Goal: Task Accomplishment & Management: Complete application form

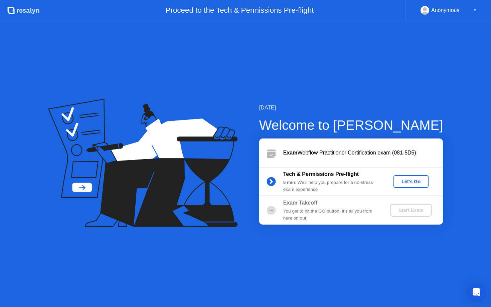
drag, startPoint x: 412, startPoint y: 170, endPoint x: 411, endPoint y: 180, distance: 9.4
click at [411, 170] on div "Tech & Permissions Pre-flight 5 min : We’ll help you prepare for a no-stress ex…" at bounding box center [351, 181] width 184 height 29
click at [411, 181] on div "Let's Go" at bounding box center [411, 181] width 30 height 5
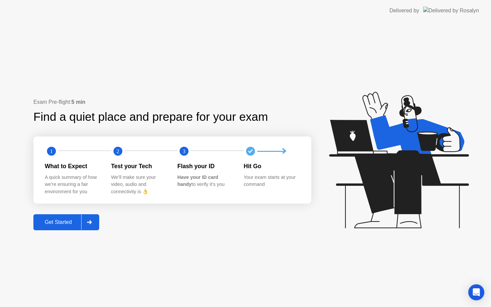
click at [165, 198] on div "1 2 3 What to Expect A quick summary of how we’re ensuring a fair environment f…" at bounding box center [172, 170] width 278 height 67
click at [62, 225] on div "Get Started" at bounding box center [58, 222] width 46 height 6
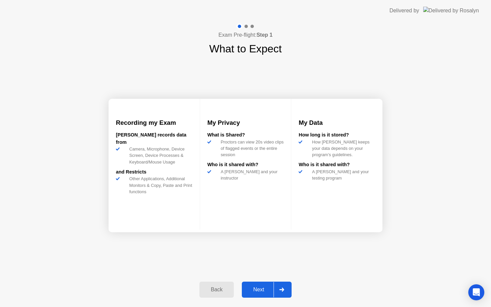
click at [262, 291] on div "Next" at bounding box center [259, 290] width 30 height 6
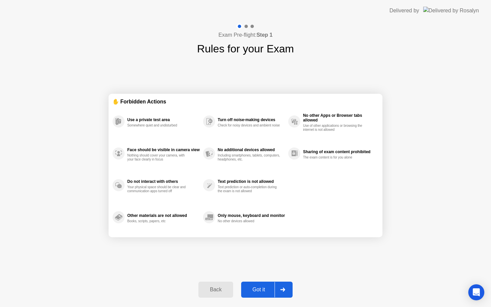
click at [265, 291] on div "Got it" at bounding box center [258, 290] width 31 height 6
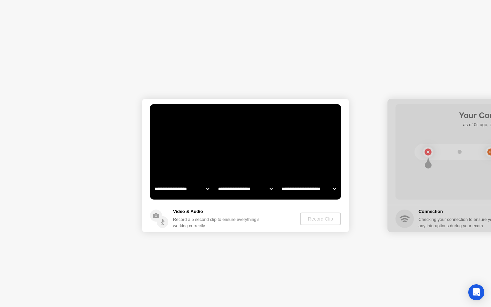
select select "**********"
select select "*******"
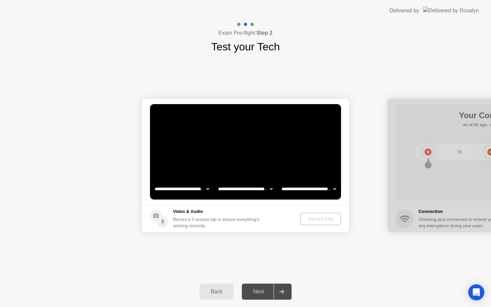
click at [277, 215] on footer "Video & Audio Record a 5 second clip to ensure everything’s working correctly R…" at bounding box center [245, 218] width 207 height 27
click at [241, 223] on div "Record a 5 second clip to ensure everything’s working correctly" at bounding box center [217, 222] width 89 height 13
click at [230, 220] on div "Record a 5 second clip to ensure everything’s working correctly" at bounding box center [217, 222] width 89 height 13
click at [316, 219] on div "Record Clip" at bounding box center [321, 218] width 36 height 5
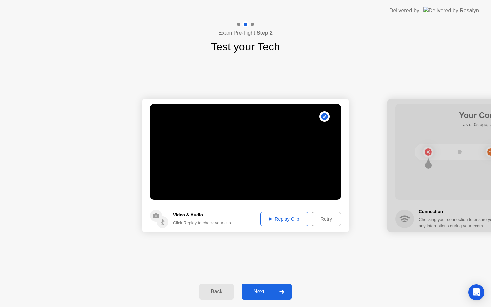
click at [263, 293] on div "Next" at bounding box center [259, 292] width 30 height 6
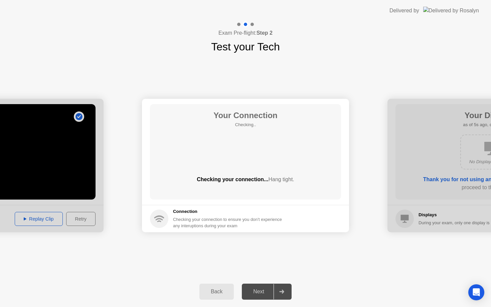
click at [272, 187] on div "Checking your connection... Hang tight." at bounding box center [245, 185] width 191 height 19
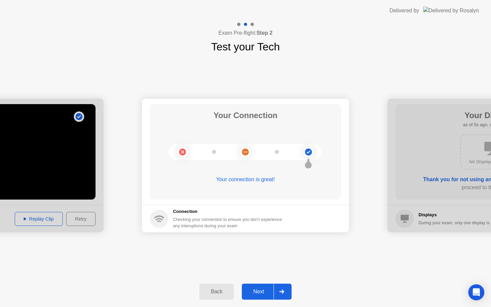
click at [284, 221] on div "Checking your connection to ensure you don’t experience any interuptions during…" at bounding box center [229, 222] width 113 height 13
click at [254, 289] on div "Next" at bounding box center [259, 292] width 30 height 6
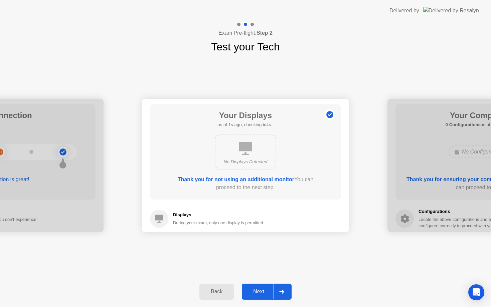
click at [255, 290] on div "Next" at bounding box center [259, 292] width 30 height 6
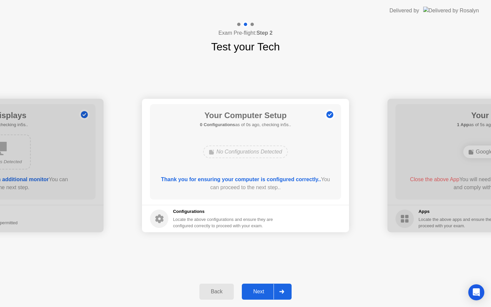
click at [258, 290] on div "Next" at bounding box center [259, 292] width 30 height 6
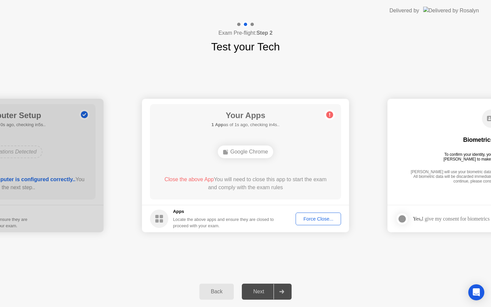
click at [258, 155] on div "Google Chrome" at bounding box center [246, 152] width 56 height 13
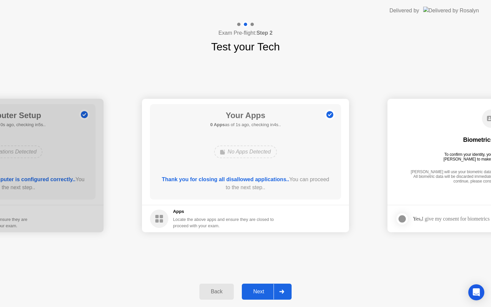
click at [253, 185] on div "Thank you for closing all disallowed applications.. You can proceed to the next…" at bounding box center [246, 184] width 172 height 16
click at [266, 296] on button "Next" at bounding box center [267, 292] width 50 height 16
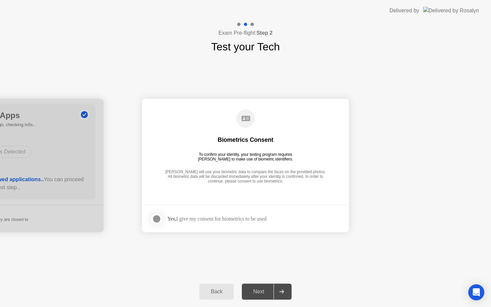
drag, startPoint x: 237, startPoint y: 229, endPoint x: 232, endPoint y: 222, distance: 8.6
click at [237, 229] on footer "Yes, I give my consent for biometrics to be used" at bounding box center [245, 218] width 207 height 27
click at [232, 222] on div "Yes, I give my consent for biometrics to be used" at bounding box center [208, 218] width 117 height 13
click at [231, 220] on div "Yes, I give my consent for biometrics to be used" at bounding box center [216, 219] width 99 height 6
click at [159, 219] on div at bounding box center [157, 219] width 8 height 8
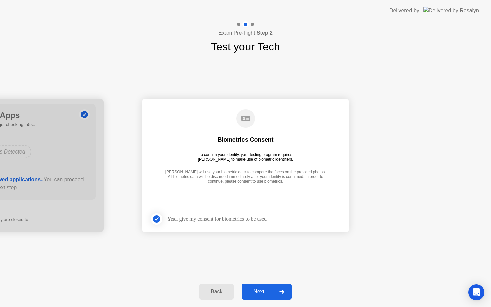
click at [268, 296] on button "Next" at bounding box center [267, 292] width 50 height 16
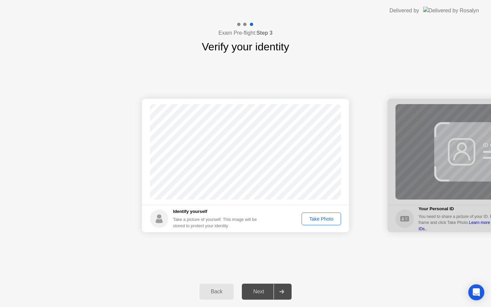
click at [324, 218] on div "Take Photo" at bounding box center [321, 218] width 35 height 5
click at [264, 289] on div "Next" at bounding box center [259, 292] width 30 height 6
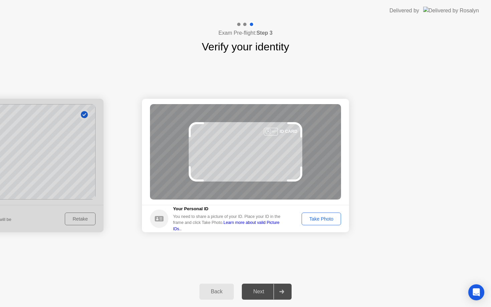
click at [323, 214] on button "Take Photo" at bounding box center [320, 219] width 39 height 13
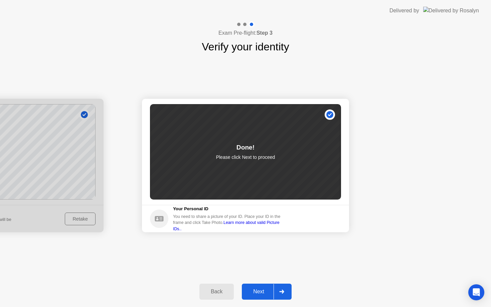
click at [268, 291] on div "Next" at bounding box center [259, 292] width 30 height 6
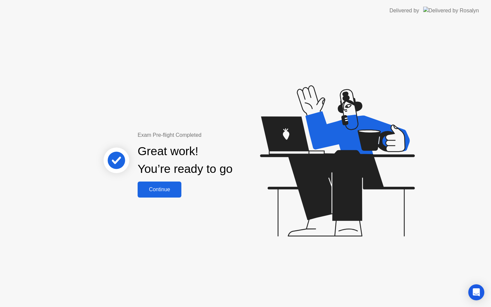
click at [163, 188] on div "Continue" at bounding box center [160, 190] width 40 height 6
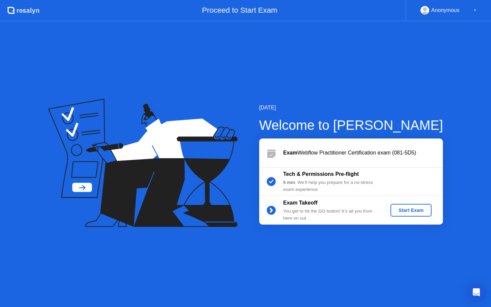
click at [241, 244] on div "[DATE] Welcome to [PERSON_NAME] Exam Webflow Practitioner Certification exam (0…" at bounding box center [245, 164] width 491 height 286
click at [420, 211] on div "Start Exam" at bounding box center [411, 210] width 36 height 5
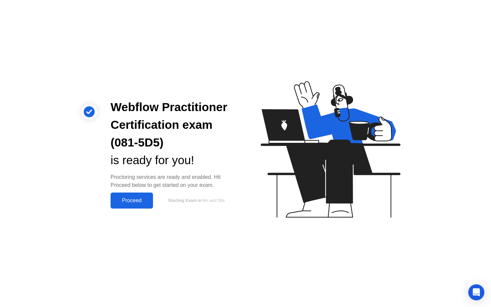
click at [136, 201] on div "Proceed" at bounding box center [132, 201] width 38 height 6
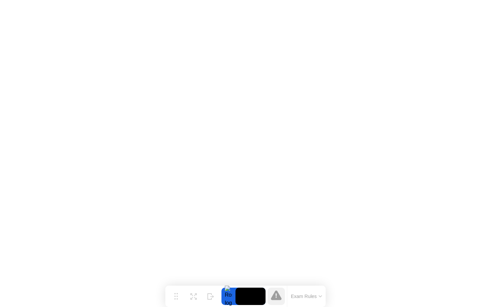
click at [314, 297] on button "Exam Rules" at bounding box center [306, 296] width 35 height 6
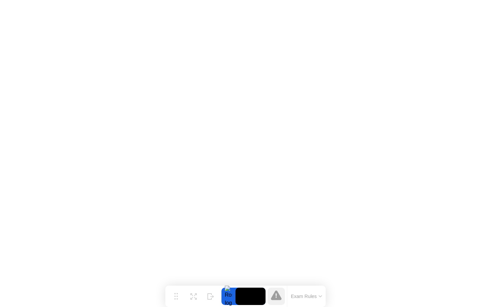
click at [280, 294] on icon at bounding box center [276, 295] width 11 height 11
click at [313, 298] on button "Exam Rules" at bounding box center [306, 296] width 35 height 6
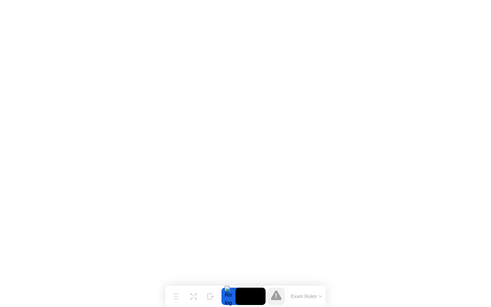
click at [229, 295] on div at bounding box center [228, 296] width 14 height 17
click at [247, 296] on video at bounding box center [250, 296] width 30 height 17
click at [275, 295] on icon at bounding box center [275, 295] width 1 height 5
click at [276, 293] on icon at bounding box center [276, 295] width 11 height 10
click at [246, 301] on video at bounding box center [250, 296] width 30 height 17
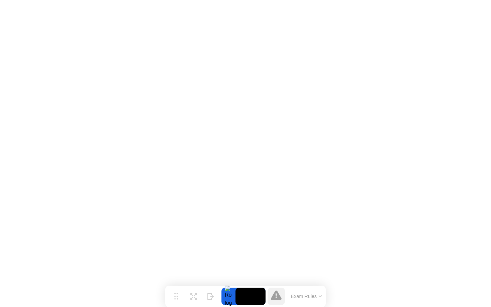
click at [224, 296] on div at bounding box center [228, 296] width 14 height 17
click at [307, 293] on button "Exam Rules" at bounding box center [306, 296] width 35 height 6
